Goal: Task Accomplishment & Management: Manage account settings

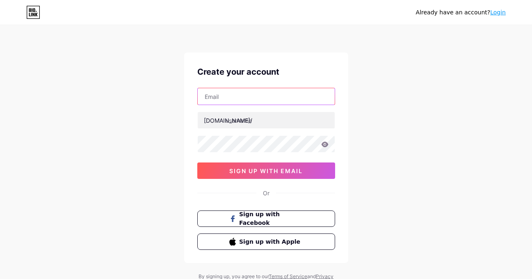
drag, startPoint x: 272, startPoint y: 96, endPoint x: 361, endPoint y: 37, distance: 107.5
click at [272, 96] on input "text" at bounding box center [266, 96] width 137 height 16
click at [258, 96] on input "text" at bounding box center [266, 96] width 137 height 16
paste input "[EMAIL_ADDRESS][DOMAIN_NAME]"
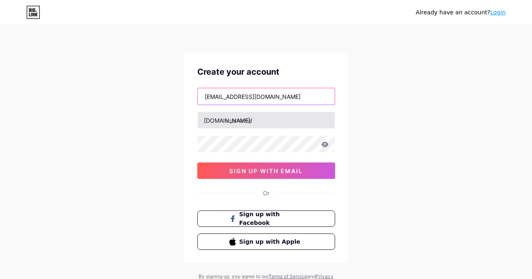
type input "[EMAIL_ADDRESS][DOMAIN_NAME]"
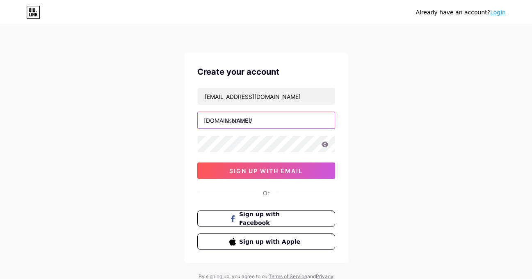
click at [254, 120] on input "text" at bounding box center [266, 120] width 137 height 16
paste input "platformkeratontogel"
type input "platformkeratontogel"
click at [325, 144] on icon at bounding box center [324, 145] width 7 height 6
click at [149, 172] on div "Already have an account? Login Create your account [EMAIL_ADDRESS][DOMAIN_NAME]…" at bounding box center [266, 157] width 532 height 314
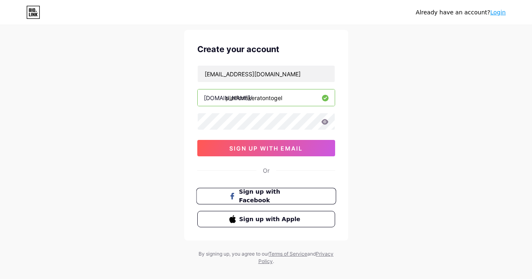
scroll to position [35, 0]
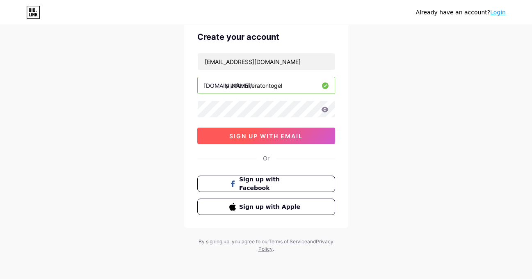
click at [302, 138] on span "sign up with email" at bounding box center [265, 136] width 73 height 7
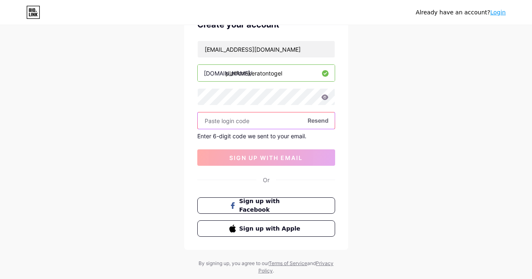
scroll to position [69, 0]
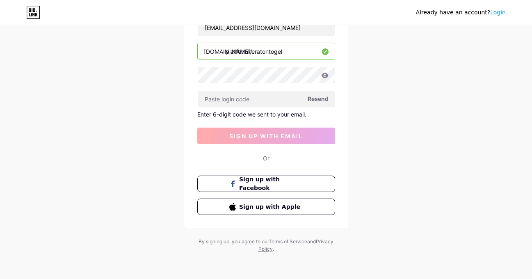
click at [321, 100] on span "Resend" at bounding box center [318, 98] width 21 height 9
click at [302, 109] on div "[EMAIL_ADDRESS][DOMAIN_NAME] [DOMAIN_NAME]/ platformkeratontogel Resend Enter 6…" at bounding box center [266, 81] width 138 height 125
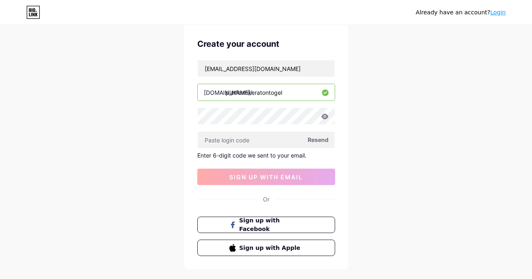
click at [308, 88] on input "platformkeratontogel" at bounding box center [266, 92] width 137 height 16
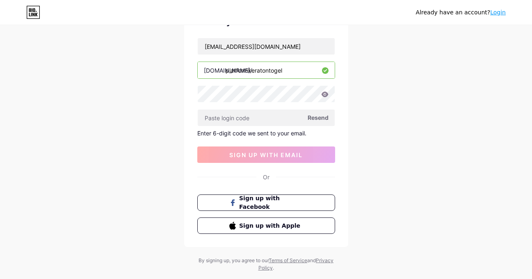
scroll to position [69, 0]
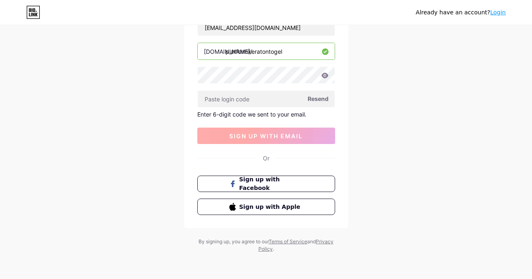
click at [289, 136] on span "sign up with email" at bounding box center [265, 136] width 73 height 7
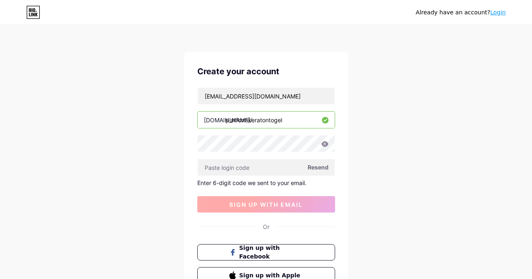
scroll to position [0, 0]
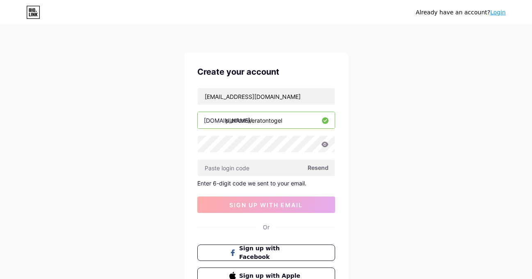
click at [501, 14] on link "Login" at bounding box center [498, 12] width 16 height 7
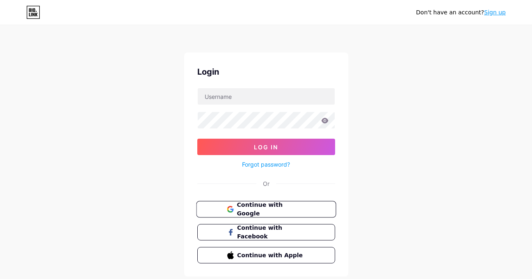
click at [270, 208] on span "Continue with Google" at bounding box center [271, 210] width 69 height 18
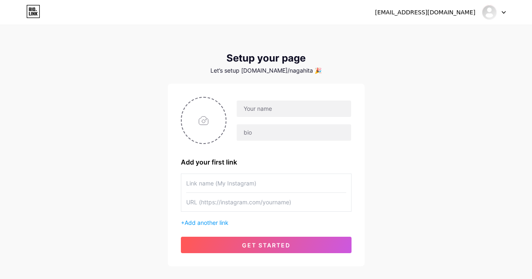
click at [436, 124] on div "naga.hitam4200@gmail.com Dashboard Logout Setup your page Let’s setup bio.link/…" at bounding box center [266, 146] width 532 height 293
click at [288, 102] on input "text" at bounding box center [294, 109] width 114 height 16
type input "k"
type input "KERATONTOGEL"
paste input "KERATONTOGEL adalah platform digital game online terpercaya di Indonesia"
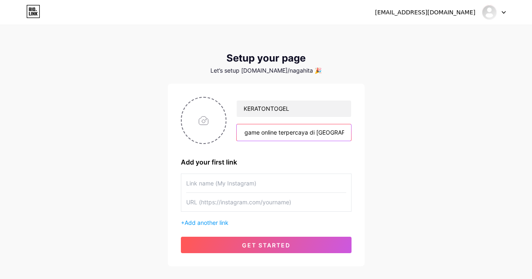
scroll to position [0, 107]
type input "KERATONTOGEL adalah platform digital game online terpercaya di Indonesia"
click at [208, 114] on input "file" at bounding box center [204, 121] width 44 height 46
type input "C:\fakepath\BHK.jpg"
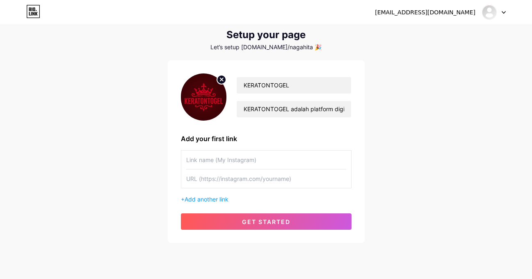
scroll to position [46, 0]
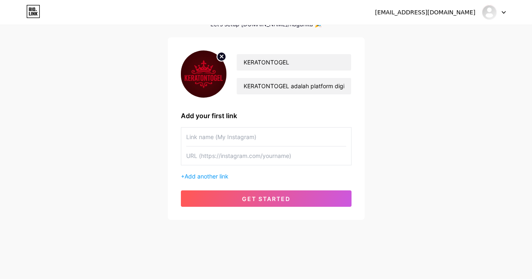
click at [268, 138] on input "text" at bounding box center [266, 137] width 160 height 18
type input "@keratontogel"
paste input "platformkeratontogel"
type input "platformkeratontogel"
click at [115, 143] on div "naga.hitam4200@gmail.com Dashboard Logout Setup your page Let’s setup bio.link/…" at bounding box center [266, 100] width 532 height 293
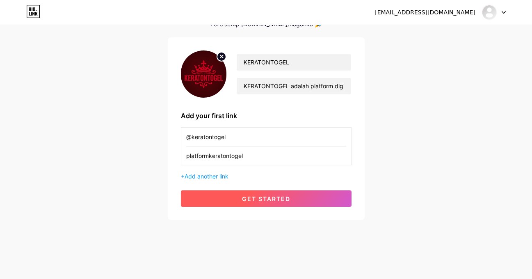
click at [259, 204] on button "get started" at bounding box center [266, 198] width 171 height 16
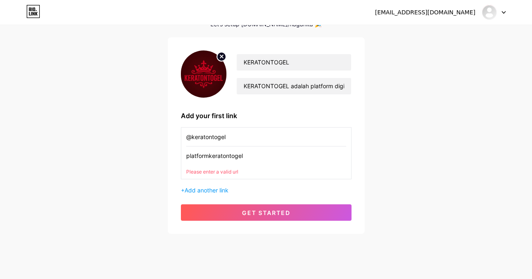
click at [268, 150] on input "platformkeratontogel" at bounding box center [266, 156] width 160 height 18
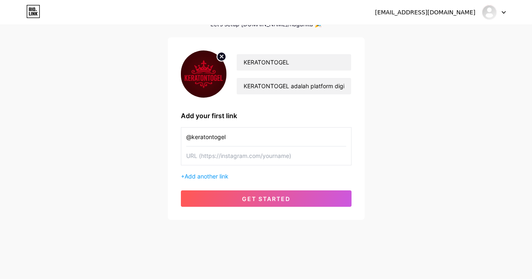
click at [380, 156] on div "naga.hitam4200@gmail.com Dashboard Logout Setup your page Let’s setup bio.link/…" at bounding box center [266, 100] width 532 height 293
click at [284, 136] on input "@keratontogel" at bounding box center [266, 137] width 160 height 18
click at [370, 164] on div "naga.hitam4200@gmail.com Dashboard Logout Setup your page Let’s setup bio.link/…" at bounding box center [266, 100] width 532 height 293
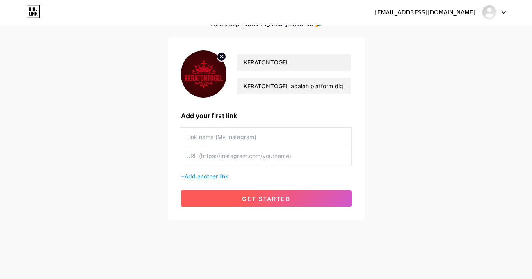
click at [289, 200] on span "get started" at bounding box center [266, 198] width 48 height 7
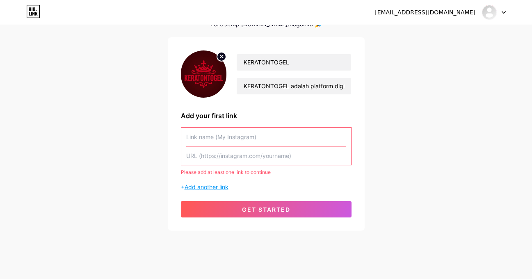
click at [222, 188] on span "Add another link" at bounding box center [207, 186] width 44 height 7
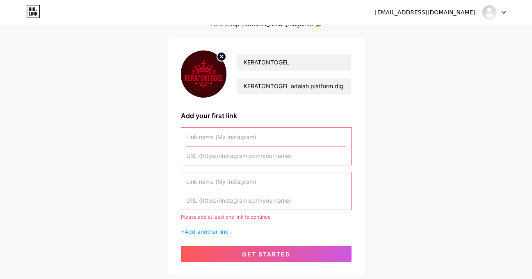
click at [268, 142] on input "text" at bounding box center [266, 137] width 160 height 18
click at [278, 203] on input "text" at bounding box center [266, 200] width 160 height 18
click at [279, 137] on input "text" at bounding box center [266, 137] width 160 height 18
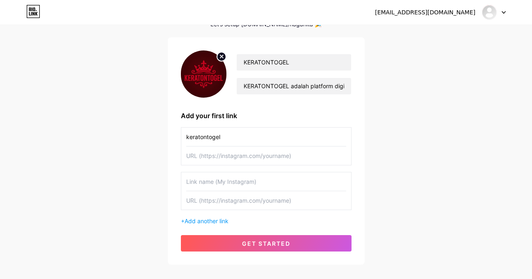
type input "keratontogel"
click at [254, 160] on input "text" at bounding box center [266, 156] width 160 height 18
paste input "https://www.instagram.com/keratontogel/"
type input "https://www.instagram.com/keratontogel/"
click at [31, 137] on div "naga.hitam4200@gmail.com Dashboard Logout Setup your page Let’s setup bio.link/…" at bounding box center [266, 122] width 532 height 337
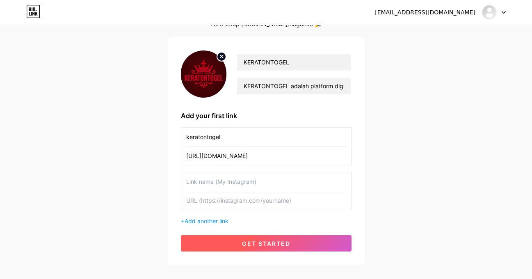
click at [243, 240] on span "get started" at bounding box center [266, 243] width 48 height 7
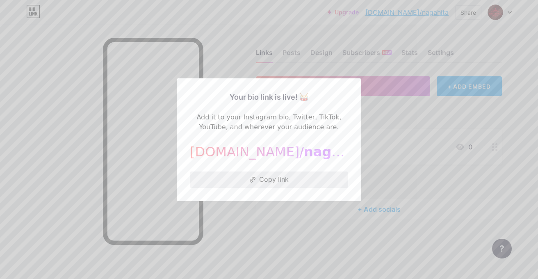
click at [306, 179] on button "Copy link" at bounding box center [269, 180] width 158 height 16
click at [266, 218] on div at bounding box center [269, 139] width 538 height 279
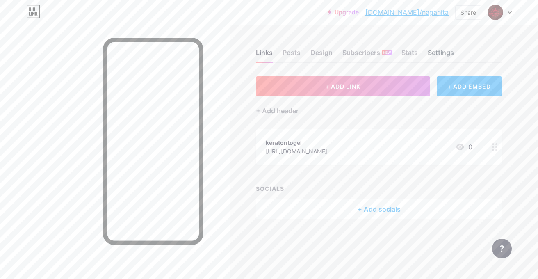
click at [440, 52] on div "Settings" at bounding box center [441, 55] width 26 height 15
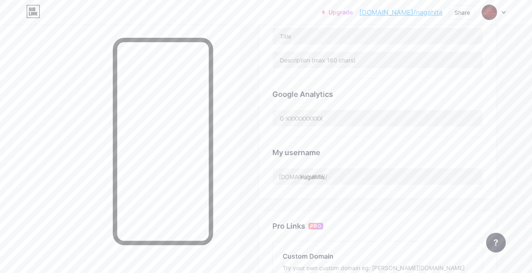
scroll to position [246, 0]
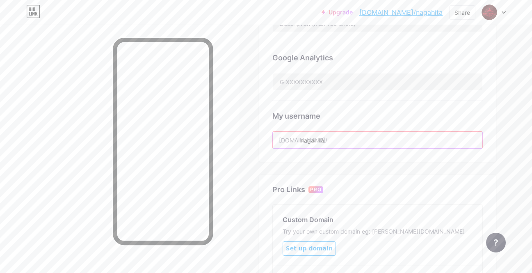
click at [375, 140] on input "nagahita" at bounding box center [378, 140] width 210 height 16
click at [358, 140] on input "nagahita" at bounding box center [378, 140] width 210 height 16
paste input "platformkeratontogel"
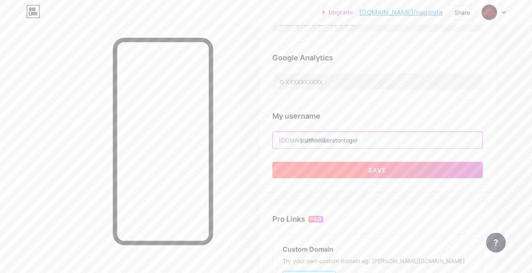
type input "platformkeratontogel"
click at [384, 173] on button "Save" at bounding box center [378, 170] width 211 height 16
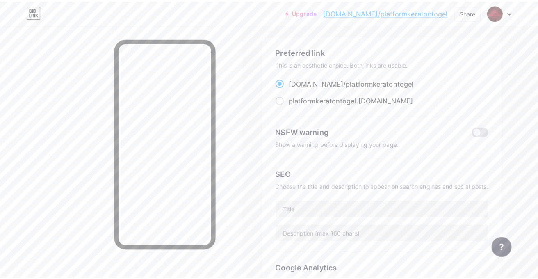
scroll to position [0, 0]
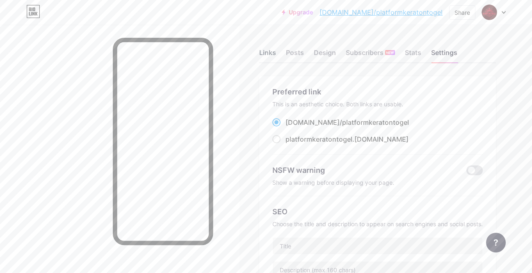
click at [268, 57] on div "Links" at bounding box center [267, 55] width 17 height 15
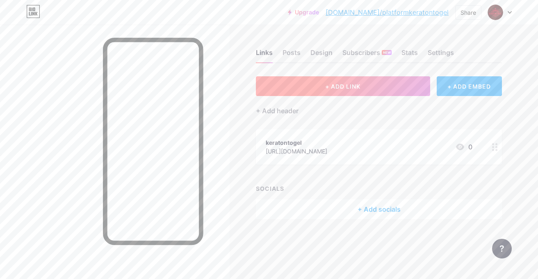
click at [328, 80] on button "+ ADD LINK" at bounding box center [343, 86] width 174 height 20
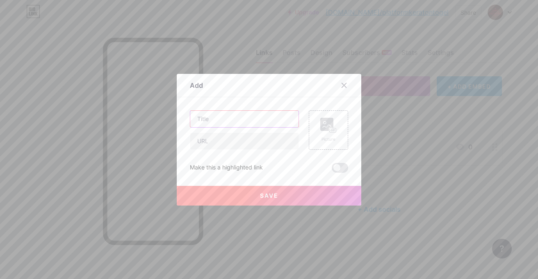
click at [230, 117] on input "text" at bounding box center [244, 119] width 108 height 16
paste input "Login Keratontogel"
type input "Login Keratontogel"
click at [234, 143] on input "text" at bounding box center [244, 141] width 108 height 16
paste input "https://keratontogell.click/"
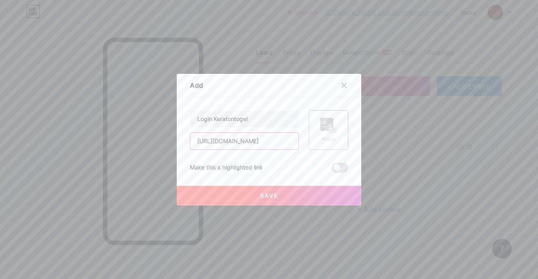
type input "https://keratontogell.click/"
click at [315, 123] on div "Picture" at bounding box center [328, 129] width 39 height 39
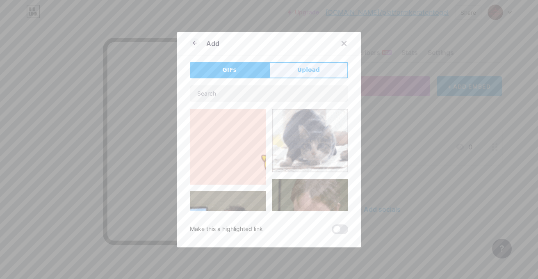
click at [316, 69] on button "Upload" at bounding box center [308, 70] width 79 height 16
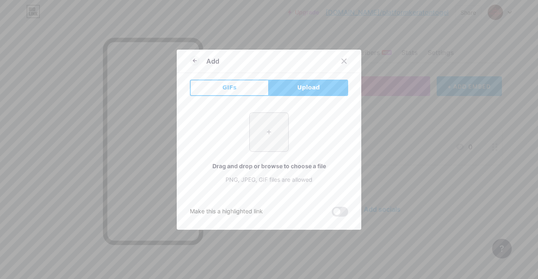
click at [268, 133] on input "file" at bounding box center [269, 132] width 39 height 39
type input "C:\fakepath\IKON HEYLINK (4).png"
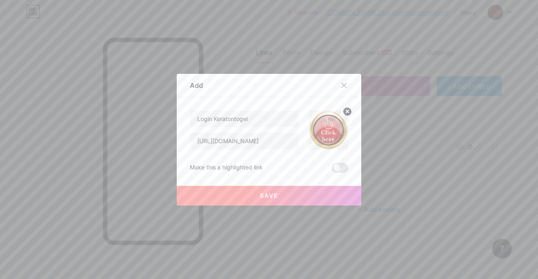
click at [311, 194] on button "Save" at bounding box center [269, 196] width 185 height 20
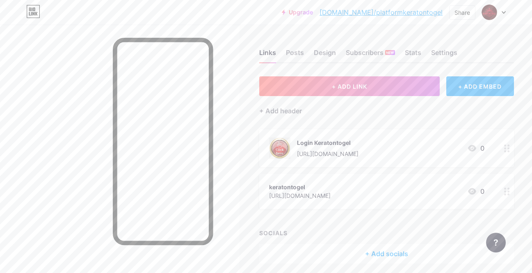
click at [415, 188] on div "keratontogel https://www.instagram.com/keratontogel/ 0" at bounding box center [376, 191] width 215 height 19
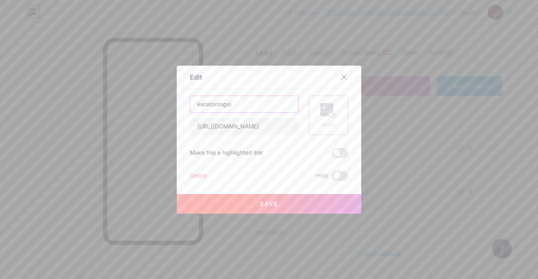
click at [241, 107] on input "keratontogel" at bounding box center [244, 104] width 108 height 16
paste input "Daftar K"
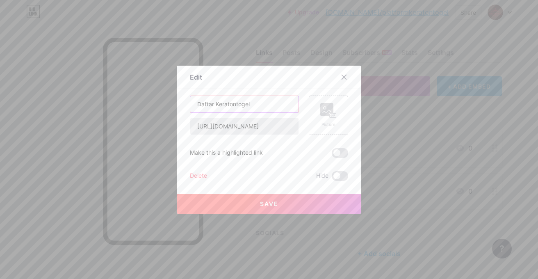
type input "Daftar Keratontogel"
paste input "keratontogell.click/register"
type input "https://keratontogell.click/register"
click at [321, 119] on div "Picture" at bounding box center [329, 115] width 16 height 25
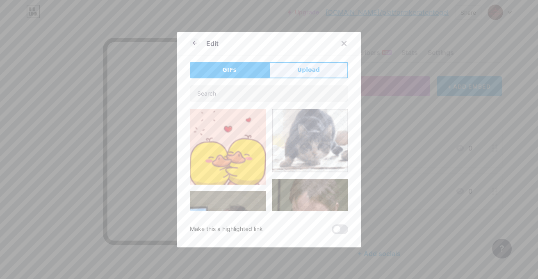
click at [302, 70] on span "Upload" at bounding box center [309, 70] width 23 height 9
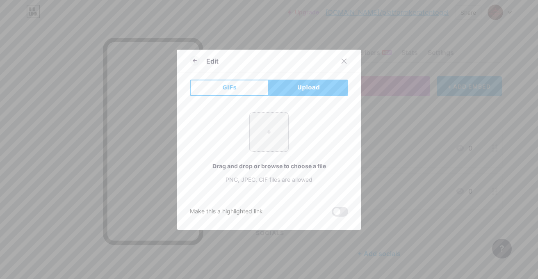
click at [276, 141] on input "file" at bounding box center [269, 132] width 39 height 39
type input "C:\fakepath\IKON HEYLINK (4).png"
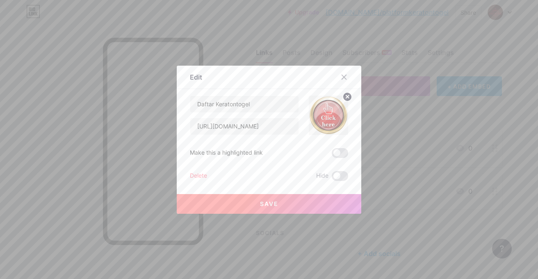
click at [289, 207] on button "Save" at bounding box center [269, 204] width 185 height 20
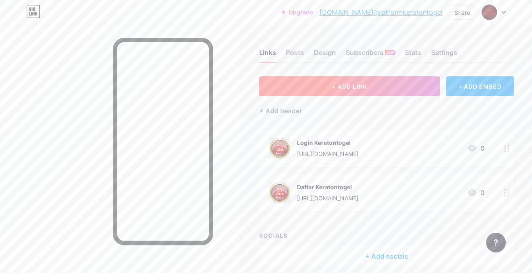
click at [383, 86] on button "+ ADD LINK" at bounding box center [349, 86] width 181 height 20
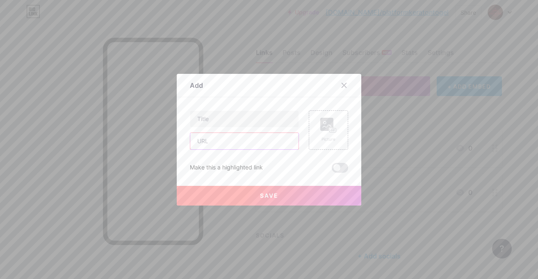
click at [283, 135] on input "text" at bounding box center [244, 141] width 108 height 16
click at [321, 136] on div "Picture" at bounding box center [329, 139] width 16 height 6
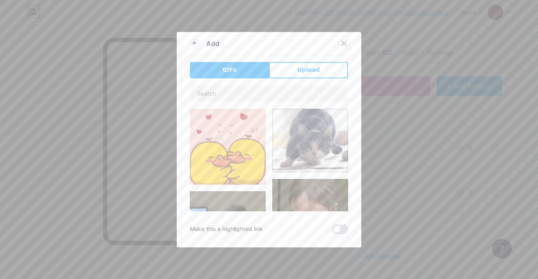
click at [342, 44] on icon at bounding box center [344, 43] width 5 height 5
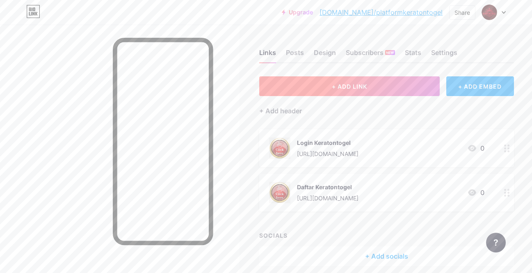
click at [394, 87] on button "+ ADD LINK" at bounding box center [349, 86] width 181 height 20
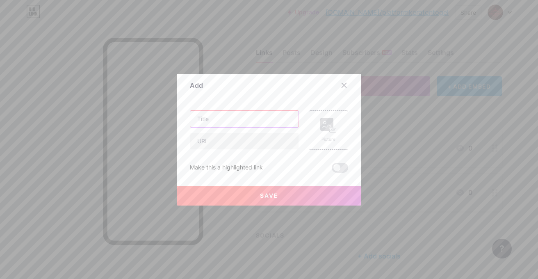
click at [245, 123] on input "text" at bounding box center [244, 119] width 108 height 16
paste input "Prediksi Jitu Hari Ini"
type input "Prediksi Jitu Hari Ini"
paste input "https://www.patakasriwijaya.co.id/"
type input "https://www.patakasriwijaya.co.id/"
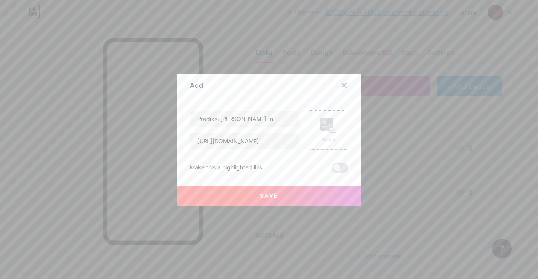
click at [321, 135] on div "Picture" at bounding box center [329, 130] width 16 height 25
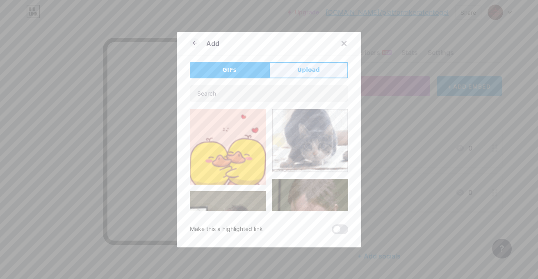
click at [300, 74] on button "Upload" at bounding box center [308, 70] width 79 height 16
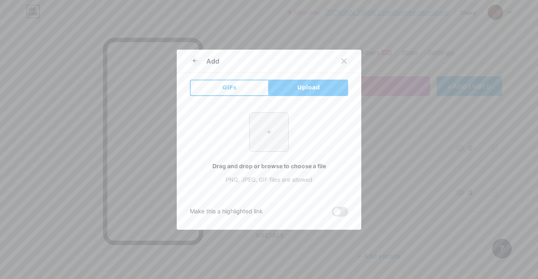
click at [273, 124] on input "file" at bounding box center [269, 132] width 39 height 39
type input "C:\fakepath\IKON HEYLINK (4).png"
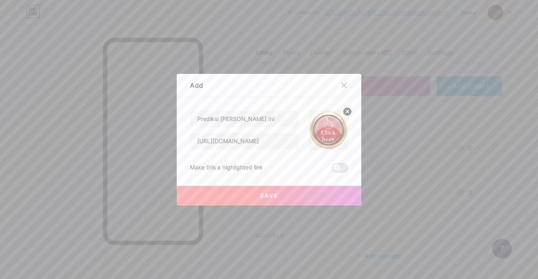
click at [303, 197] on button "Save" at bounding box center [269, 196] width 185 height 20
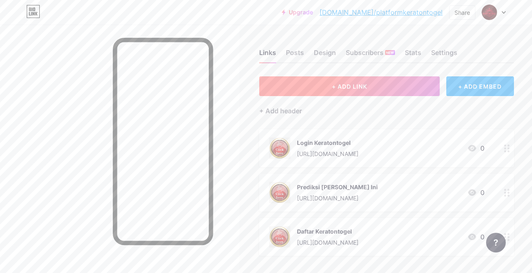
click at [339, 80] on button "+ ADD LINK" at bounding box center [349, 86] width 181 height 20
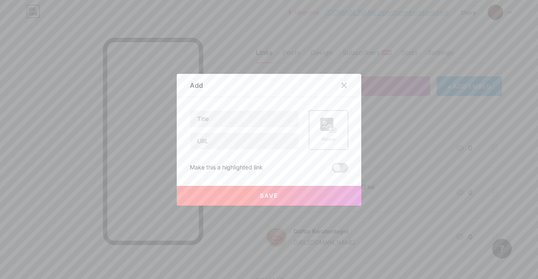
drag, startPoint x: 259, startPoint y: 107, endPoint x: 258, endPoint y: 112, distance: 4.6
click at [258, 108] on div "Content YouTube Play YouTube video without leaving your page. ADD Vimeo Play Vi…" at bounding box center [269, 135] width 158 height 76
click at [254, 117] on input "text" at bounding box center [244, 119] width 108 height 16
paste input "10 Situs game online gacor"
type input "10 Situs game online gacor"
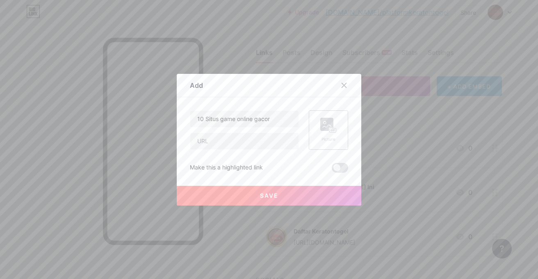
click at [324, 135] on div "Picture" at bounding box center [329, 130] width 16 height 25
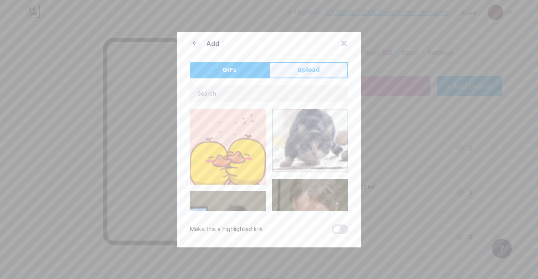
click at [304, 67] on span "Upload" at bounding box center [309, 70] width 23 height 9
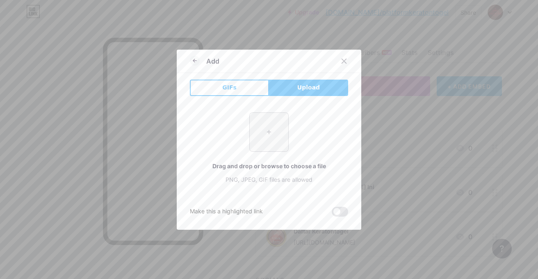
click at [277, 121] on input "file" at bounding box center [269, 132] width 39 height 39
type input "C:\fakepath\IKON HEYLINK (4).png"
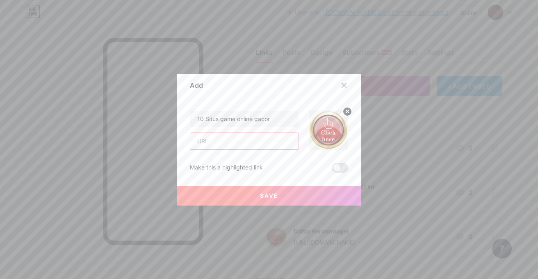
click at [263, 142] on input "text" at bounding box center [244, 141] width 108 height 16
paste input "https://www.patakasriwijaya.co.id/login-keraton4d/#login_part"
type input "https://www.patakasriwijaya.co.id/login-keraton4d/#login_part"
click at [253, 192] on button "Save" at bounding box center [269, 196] width 185 height 20
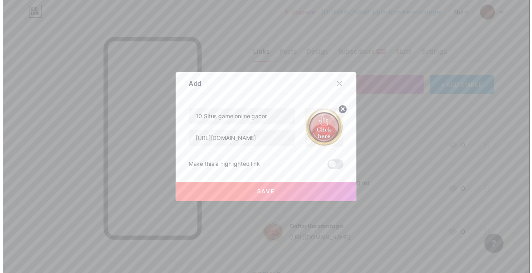
scroll to position [0, 0]
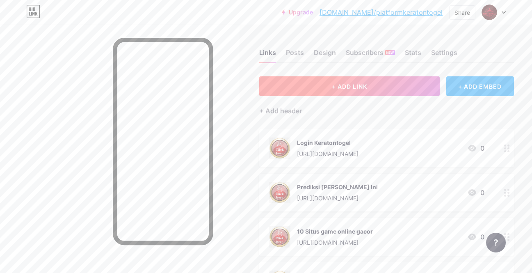
click at [374, 86] on button "+ ADD LINK" at bounding box center [349, 86] width 181 height 20
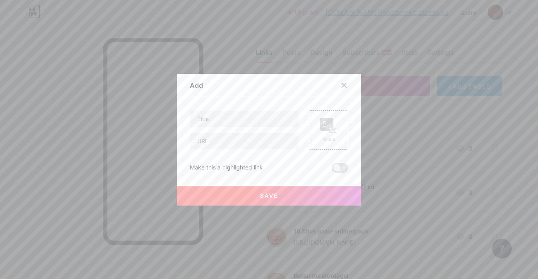
click at [314, 98] on div "Content YouTube Play YouTube video without leaving your page. ADD Vimeo Play Vi…" at bounding box center [269, 135] width 158 height 76
click at [245, 124] on input "text" at bounding box center [244, 119] width 108 height 16
paste input "Prediksi Jitu Sydney"
type input "Prediksi Jitu Sydney"
paste input "https://www.patakasriwijaya.co.id/"
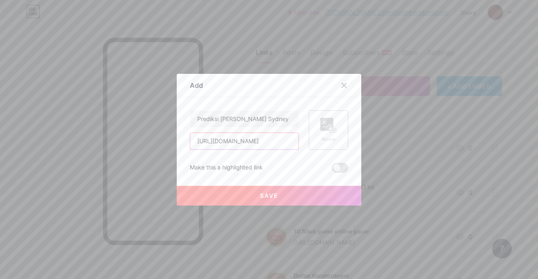
type input "https://www.patakasriwijaya.co.id/"
click at [325, 133] on div "Picture" at bounding box center [329, 130] width 16 height 25
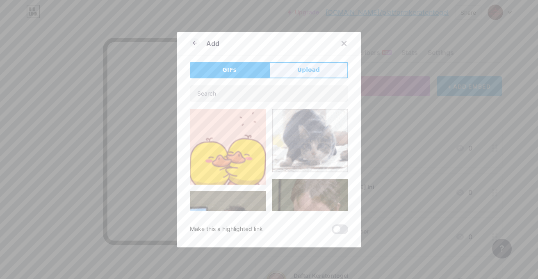
click at [323, 75] on button "Upload" at bounding box center [308, 70] width 79 height 16
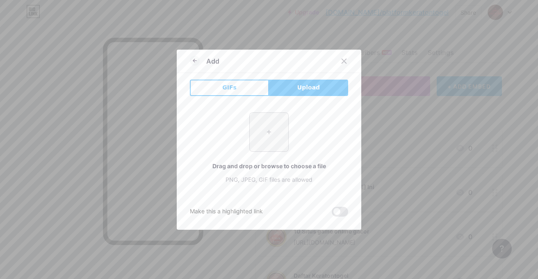
click at [253, 133] on input "file" at bounding box center [269, 132] width 39 height 39
type input "C:\fakepath\IKON HEYLINK (4).png"
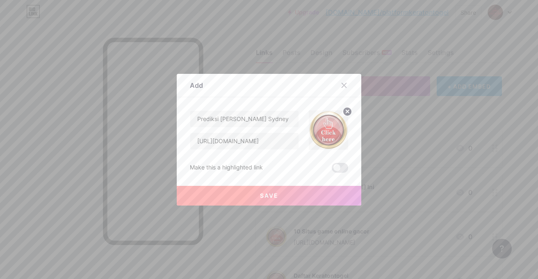
click at [308, 195] on button "Save" at bounding box center [269, 196] width 185 height 20
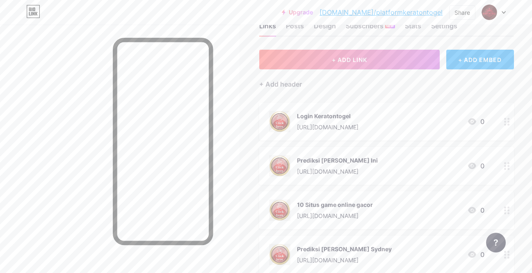
scroll to position [41, 0]
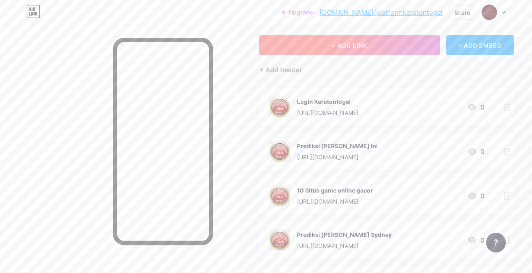
click at [368, 52] on button "+ ADD LINK" at bounding box center [349, 45] width 181 height 20
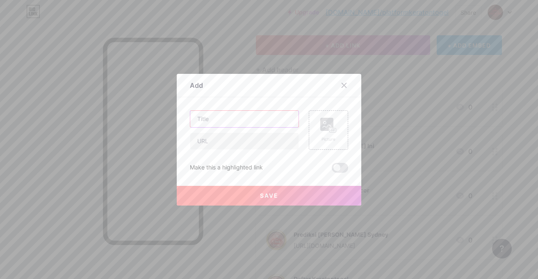
click at [265, 121] on input "text" at bounding box center [244, 119] width 108 height 16
paste input "Prediksi Jitu Singapore"
type input "Prediksi Jitu Singapore"
paste input "https://www.patakasriwijaya.co.id/"
type input "https://www.patakasriwijaya.co.id/"
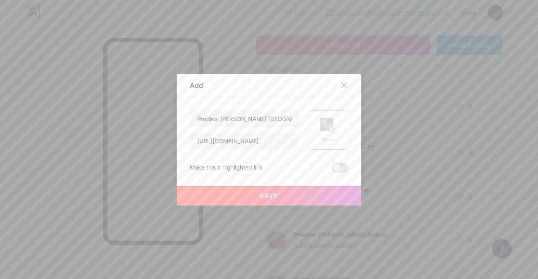
click at [330, 128] on rect at bounding box center [333, 130] width 7 height 5
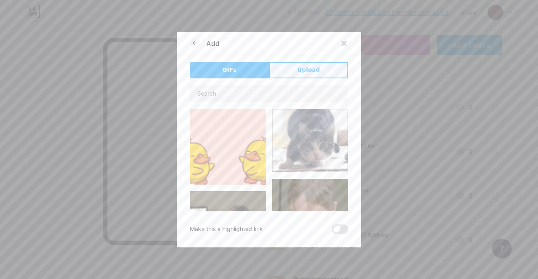
click at [314, 64] on button "Upload" at bounding box center [308, 70] width 79 height 16
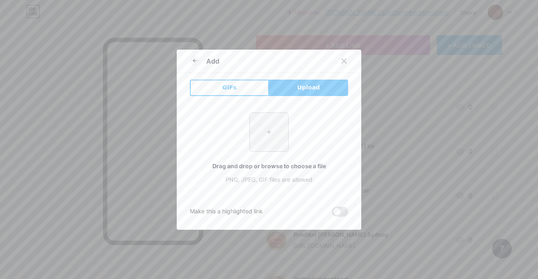
click at [263, 136] on input "file" at bounding box center [269, 132] width 39 height 39
type input "C:\fakepath\IKON HEYLINK (4).png"
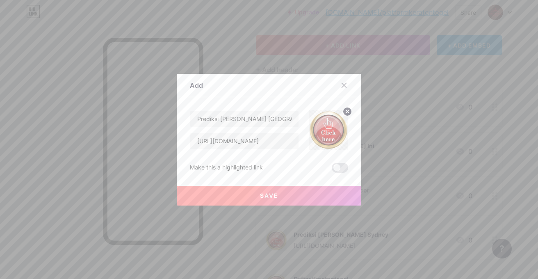
click at [292, 204] on button "Save" at bounding box center [269, 196] width 185 height 20
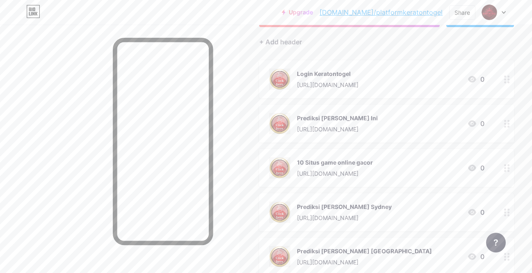
scroll to position [0, 0]
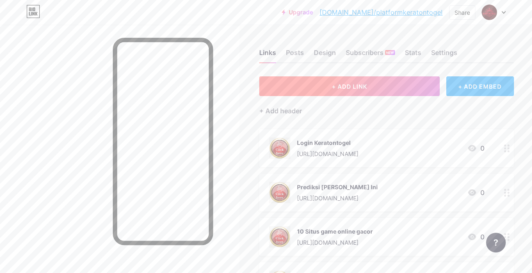
click at [355, 91] on button "+ ADD LINK" at bounding box center [349, 86] width 181 height 20
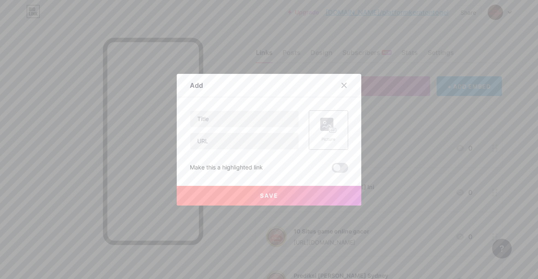
click at [326, 126] on rect at bounding box center [327, 124] width 13 height 13
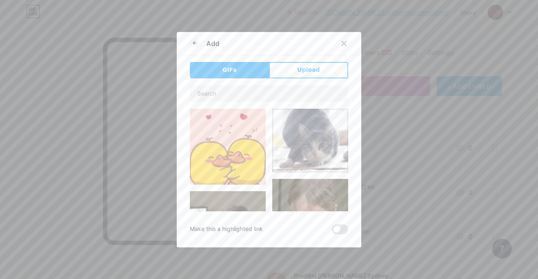
click at [330, 74] on button "Upload" at bounding box center [308, 70] width 79 height 16
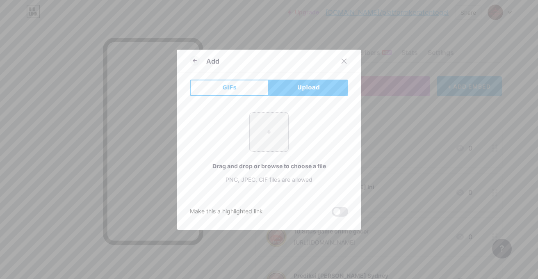
click at [262, 139] on input "file" at bounding box center [269, 132] width 39 height 39
type input "C:\fakepath\IKON HEYLINK (4).png"
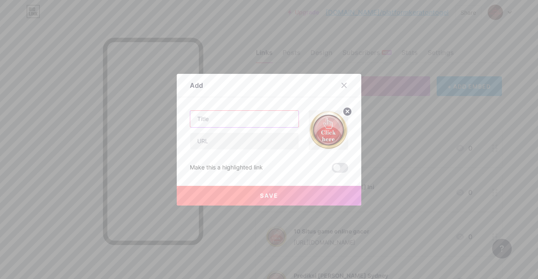
click at [243, 115] on input "text" at bounding box center [244, 119] width 108 height 16
click at [240, 137] on input "text" at bounding box center [244, 141] width 108 height 16
paste input "Prediksi Jitu Hongkong"
type input "Prediksi Jitu Hongkong"
type input "\"
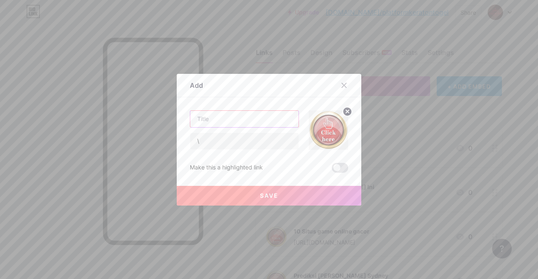
click at [250, 119] on input "text" at bounding box center [244, 119] width 108 height 16
paste input "Prediksi Jitu Hongkong"
type input "Prediksi Jitu Hongkong"
paste input "https://www.patakasriwijaya.co.id/"
type input "https://www.patakasriwijaya.co.id/"
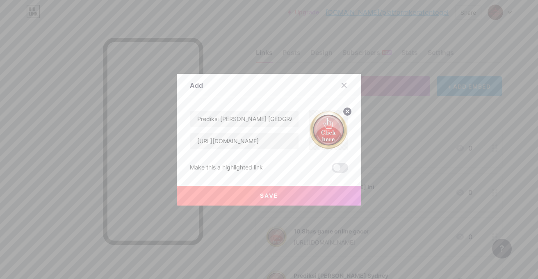
click at [271, 199] on button "Save" at bounding box center [269, 196] width 185 height 20
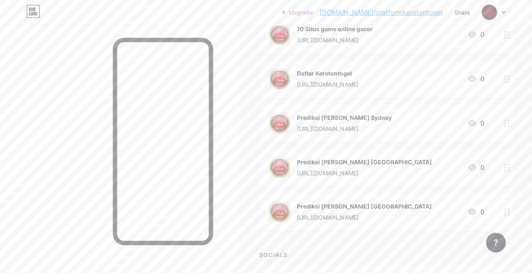
scroll to position [91, 0]
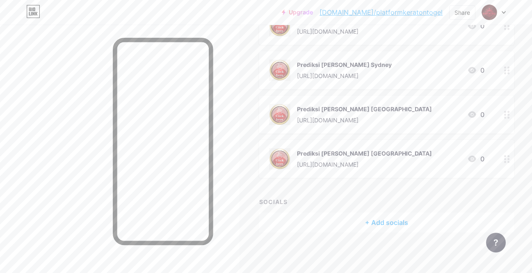
click at [383, 223] on div "+ Add socials" at bounding box center [386, 223] width 255 height 20
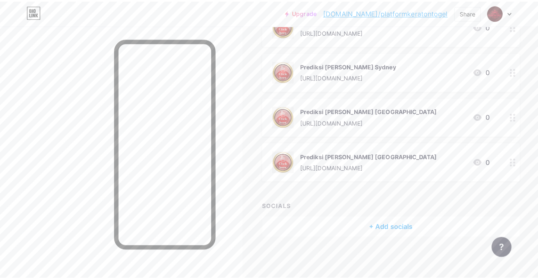
scroll to position [249, 0]
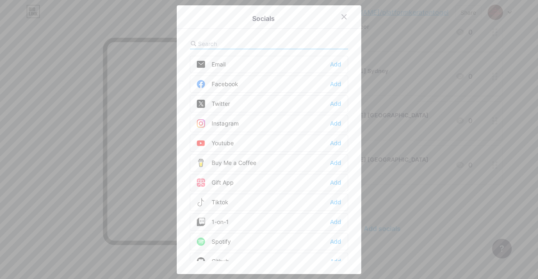
click at [269, 82] on div "Facebook Add" at bounding box center [269, 84] width 158 height 17
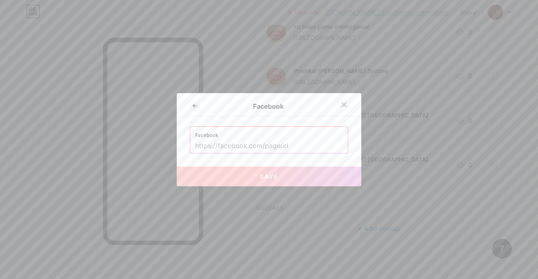
click at [285, 141] on input "text" at bounding box center [269, 146] width 148 height 14
drag, startPoint x: 92, startPoint y: 69, endPoint x: 106, endPoint y: 71, distance: 14.1
click at [92, 69] on div at bounding box center [269, 139] width 538 height 279
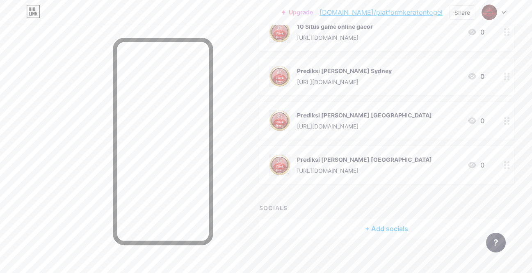
click at [376, 231] on div "+ Add socials" at bounding box center [386, 229] width 255 height 20
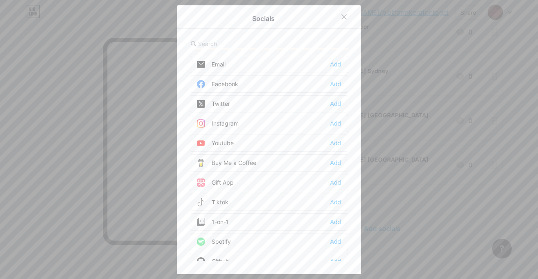
click at [255, 78] on div "Facebook Add" at bounding box center [269, 84] width 158 height 17
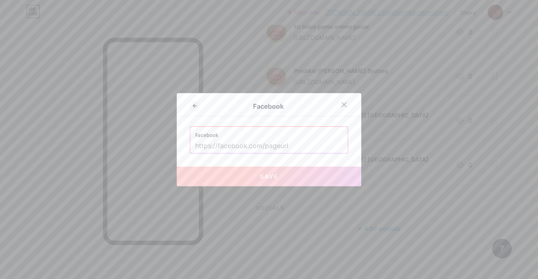
click at [246, 137] on label "Facebook" at bounding box center [269, 133] width 148 height 12
click at [263, 150] on input "text" at bounding box center [269, 146] width 148 height 14
paste input "https://www.facebook.com/groups/forumkeratonofficial"
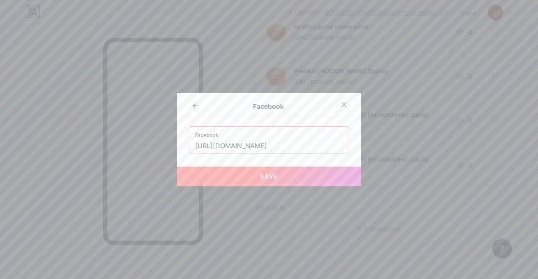
scroll to position [0, 25]
type input "https://www.facebook.com/groups/forumkeratonofficial"
click at [272, 171] on button "Save" at bounding box center [269, 177] width 185 height 20
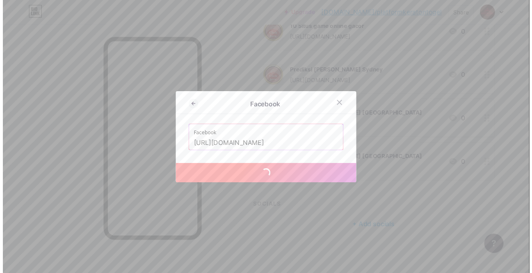
scroll to position [0, 0]
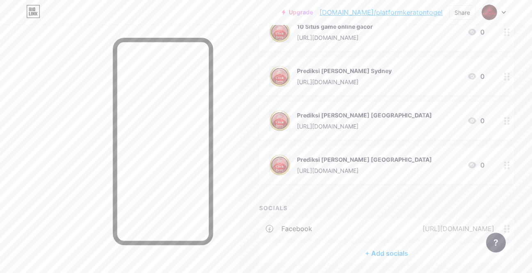
click at [358, 256] on div "+ Add socials" at bounding box center [386, 253] width 255 height 20
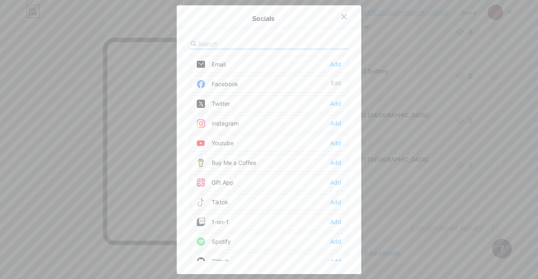
click at [261, 122] on div "Instagram Add" at bounding box center [269, 123] width 158 height 17
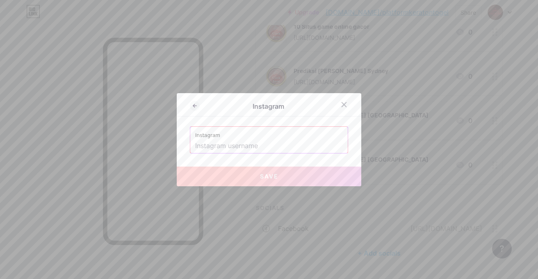
click at [264, 144] on input "text" at bounding box center [269, 146] width 148 height 14
paste input "https://www.instagram.com/keratontogel/"
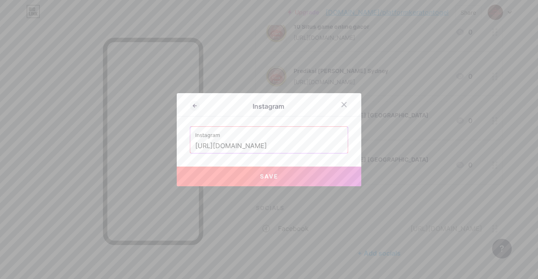
click at [261, 174] on span "Save" at bounding box center [269, 176] width 18 height 7
type input "https://instagram.com/https://www.instagram.com/keratontogel/"
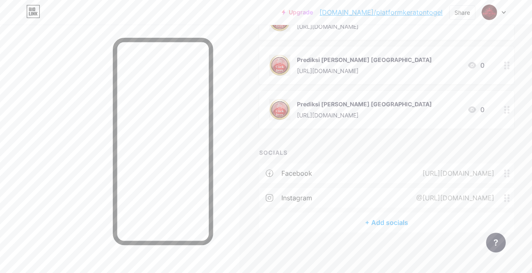
click at [389, 222] on div "+ Add socials" at bounding box center [386, 223] width 255 height 20
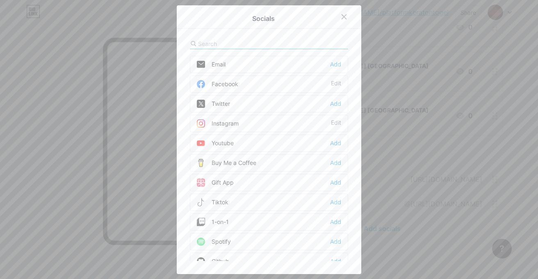
click at [241, 41] on input "text" at bounding box center [243, 43] width 91 height 9
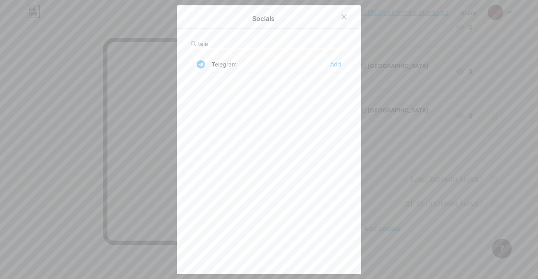
type input "tele"
click at [233, 64] on div "Telegram" at bounding box center [217, 64] width 40 height 8
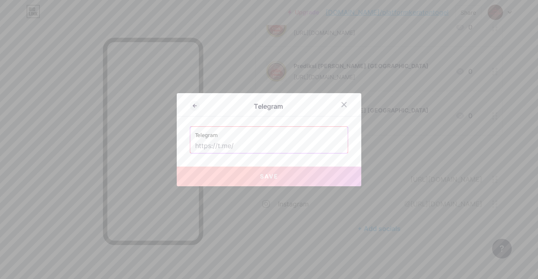
click at [249, 143] on input "text" at bounding box center [269, 146] width 148 height 14
click at [266, 144] on input "text" at bounding box center [269, 146] width 148 height 14
paste input "https://t.me/keratontogel"
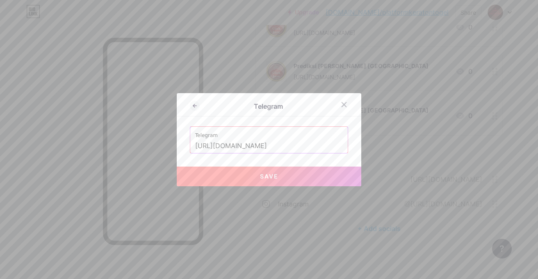
type input "https://t.me/keratontogel"
click at [255, 181] on button "Save" at bounding box center [269, 177] width 185 height 20
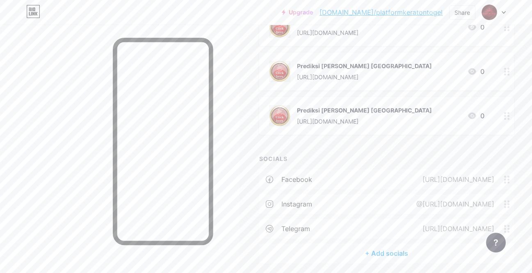
click at [390, 154] on div "SOCIALS" at bounding box center [386, 158] width 255 height 9
click at [381, 254] on div "+ Add socials" at bounding box center [386, 253] width 255 height 20
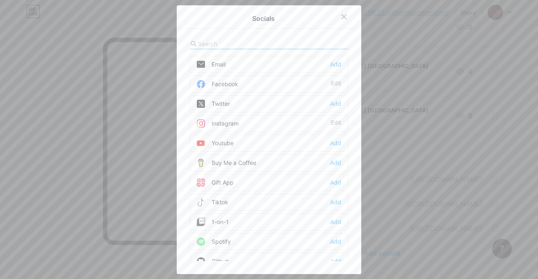
click at [252, 37] on div "Socials Email Add Facebook Edit Twitter Add Instagram Edit Youtube Add Buy Me a…" at bounding box center [269, 139] width 185 height 269
click at [244, 41] on input "text" at bounding box center [243, 43] width 91 height 9
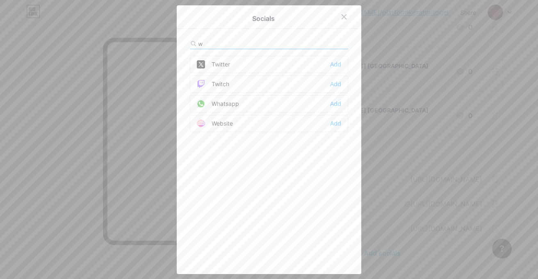
type input "w"
click at [234, 105] on div "Whatsapp" at bounding box center [218, 104] width 42 height 8
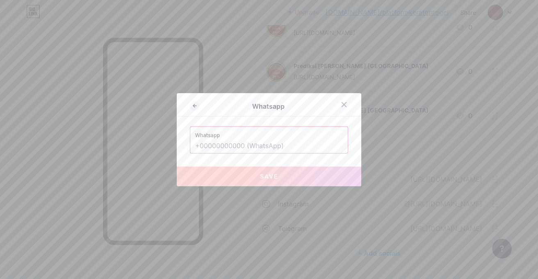
click at [250, 150] on input "text" at bounding box center [269, 146] width 148 height 14
click at [276, 144] on input "text" at bounding box center [269, 146] width 148 height 14
paste input "+6287731568017"
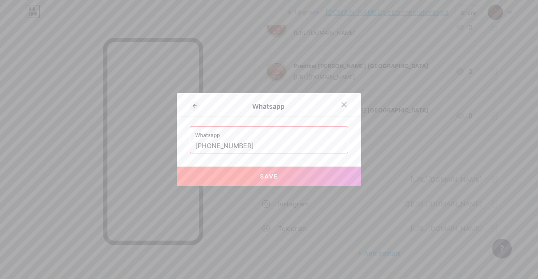
click at [277, 185] on button "Save" at bounding box center [269, 177] width 185 height 20
type input "https://wa.me/+6287731568017"
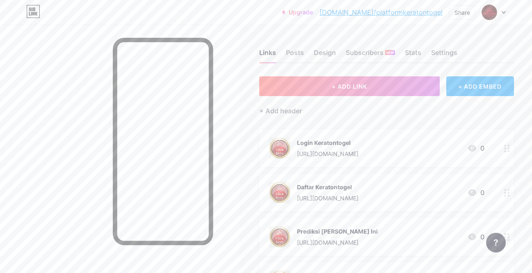
click at [429, 12] on link "bio.link/platformkeratontogel" at bounding box center [381, 12] width 123 height 10
click at [318, 52] on div "Design" at bounding box center [325, 55] width 22 height 15
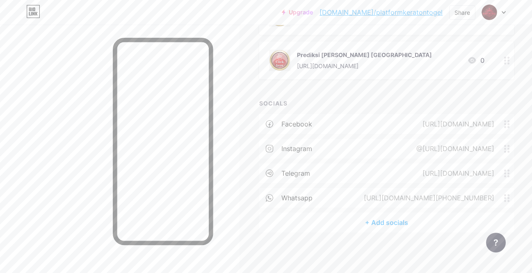
scroll to position [139, 0]
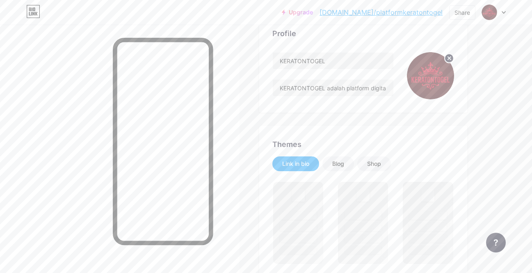
scroll to position [123, 0]
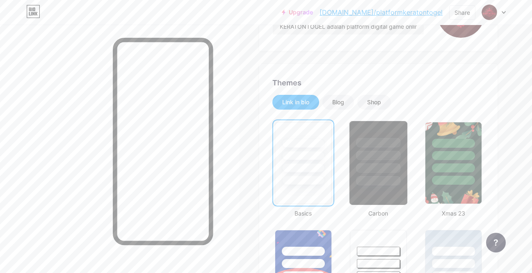
click at [387, 160] on div at bounding box center [378, 155] width 44 height 9
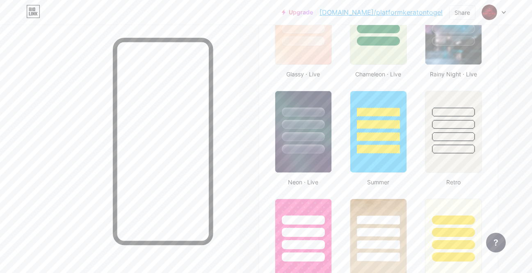
scroll to position [493, 0]
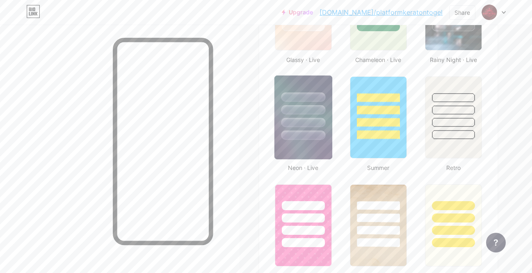
click at [302, 121] on div at bounding box center [303, 122] width 44 height 9
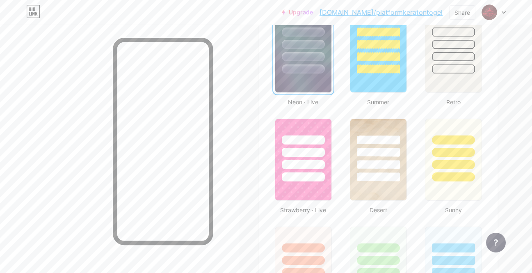
scroll to position [657, 0]
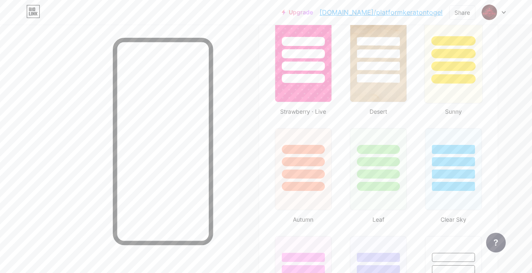
click at [470, 85] on div at bounding box center [453, 61] width 59 height 85
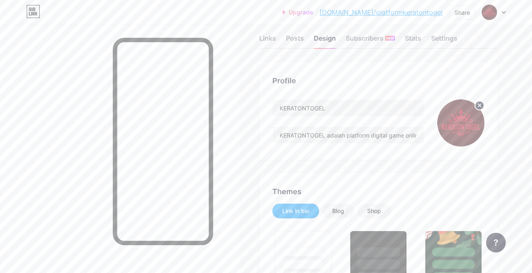
scroll to position [0, 0]
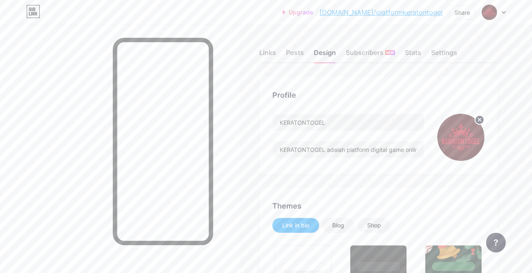
click at [447, 56] on div "Settings" at bounding box center [444, 55] width 26 height 15
